Goal: Information Seeking & Learning: Learn about a topic

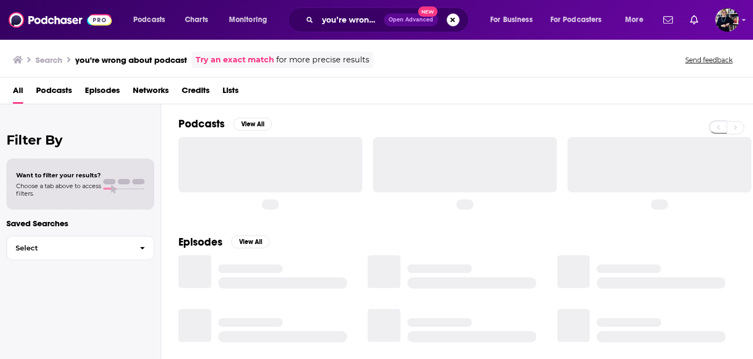
click at [458, 17] on button "Search podcasts, credits, & more..." at bounding box center [453, 19] width 13 height 13
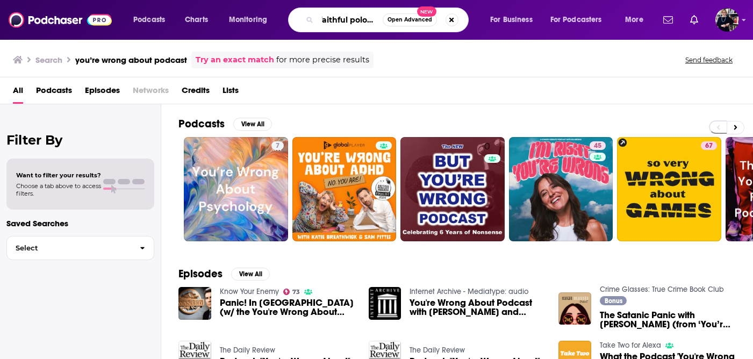
scroll to position [0, 6]
type input "faithful polotics"
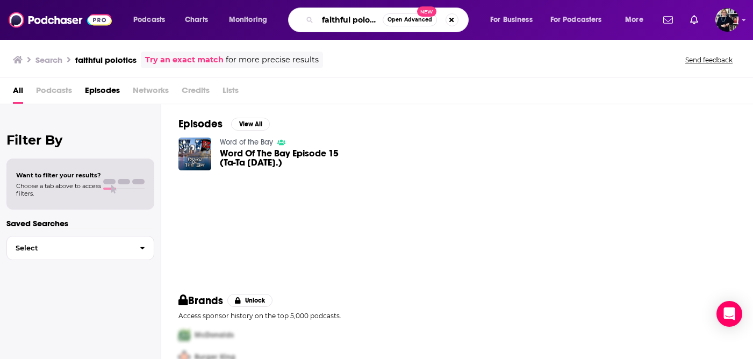
click at [374, 20] on input "faithful polotics" at bounding box center [350, 19] width 65 height 17
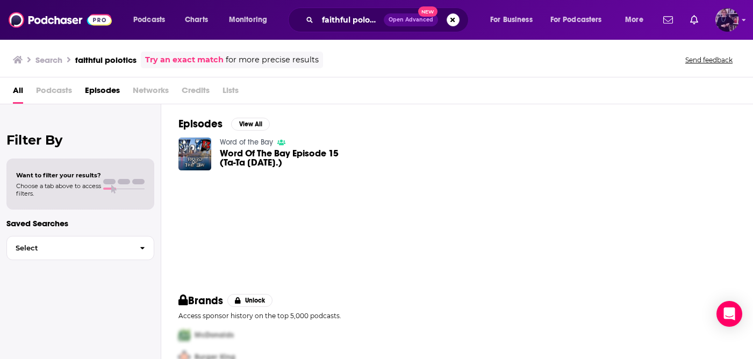
click at [725, 23] on img "Logged in as ndewey" at bounding box center [728, 20] width 24 height 24
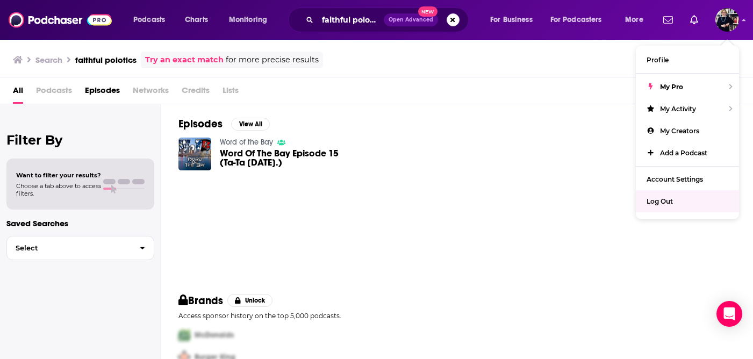
click at [359, 37] on div "Podcasts Charts Monitoring faithful polotics Open Advanced New For Business For…" at bounding box center [376, 20] width 753 height 40
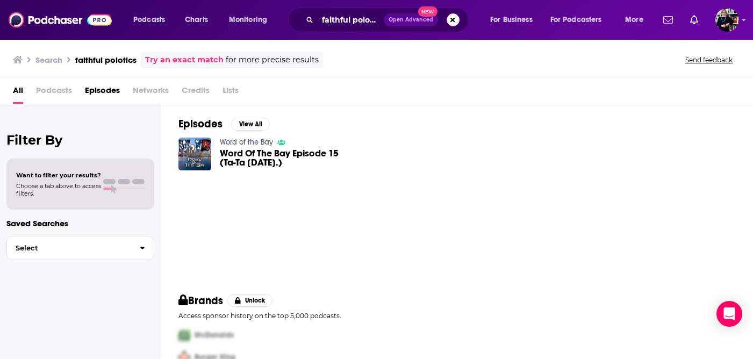
click at [459, 17] on div "faithful polotics Open Advanced New" at bounding box center [378, 20] width 181 height 25
click at [453, 19] on button "Search podcasts, credits, & more..." at bounding box center [453, 19] width 13 height 13
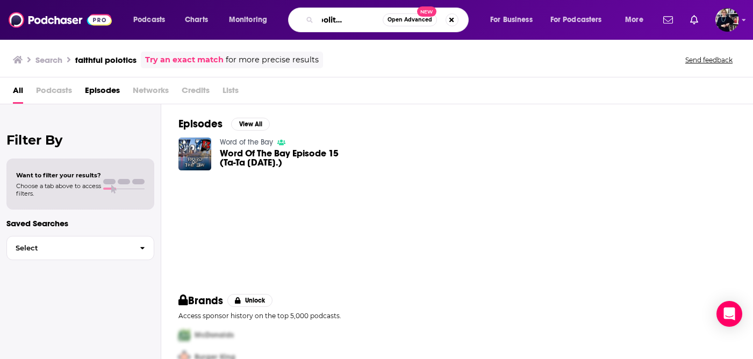
scroll to position [0, 38]
type input "faithful politics podcast"
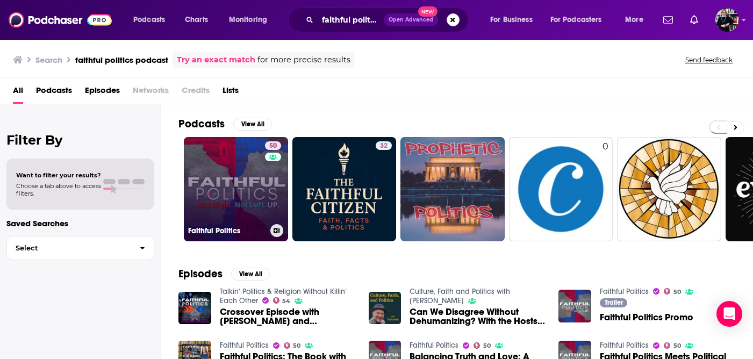
click at [244, 162] on link "50 Faithful Politics" at bounding box center [236, 189] width 104 height 104
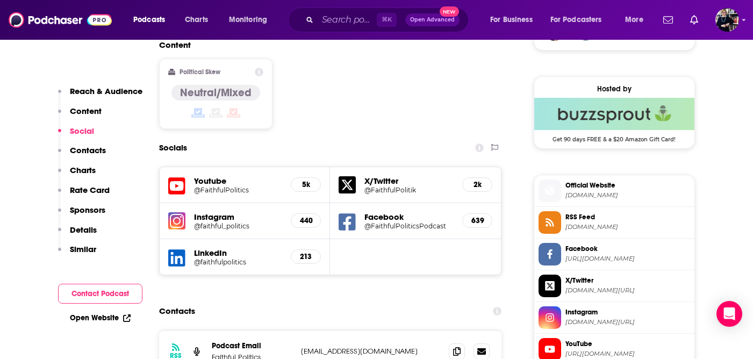
scroll to position [843, 0]
